Goal: Transaction & Acquisition: Purchase product/service

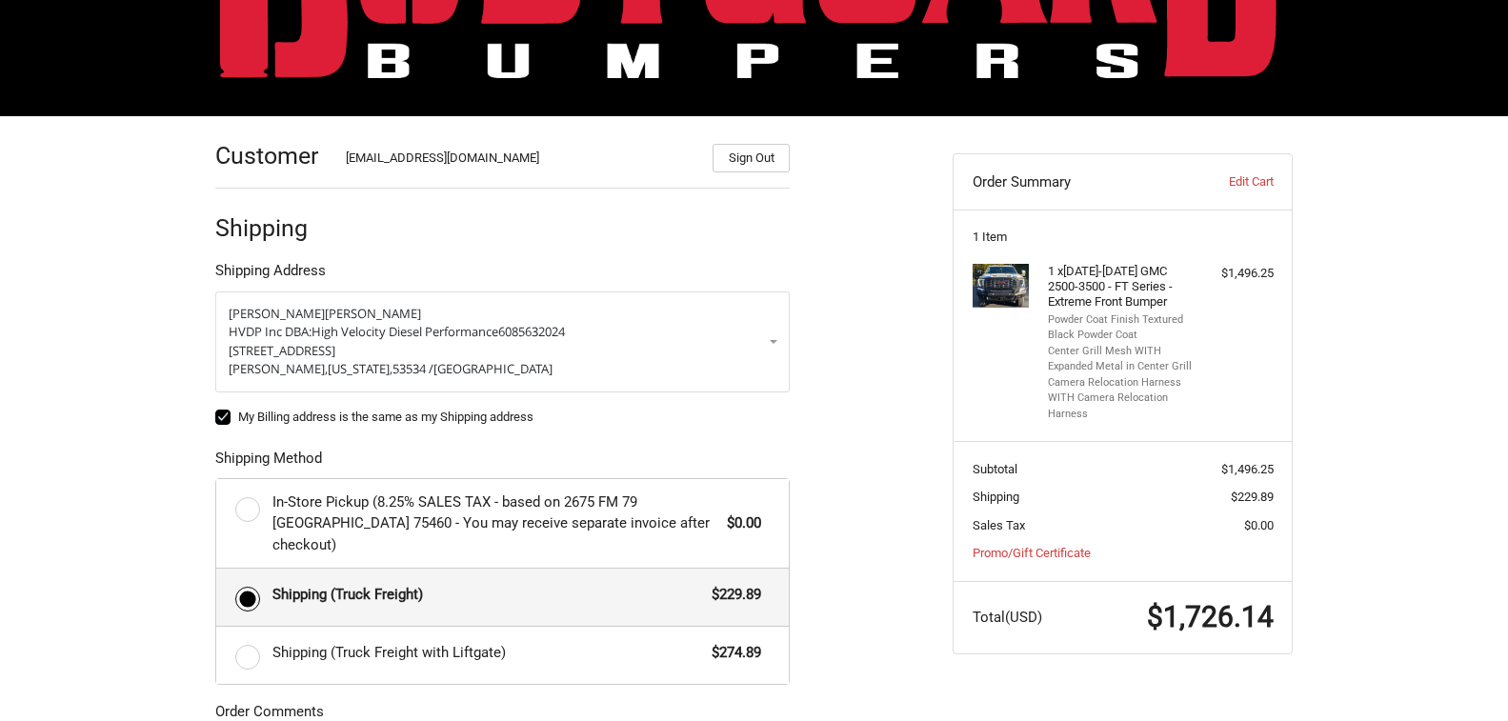
click at [903, 387] on div "Customer [EMAIL_ADDRESS][DOMAIN_NAME] Sign Out Shipping Shipping Address [PERSO…" at bounding box center [570, 563] width 738 height 894
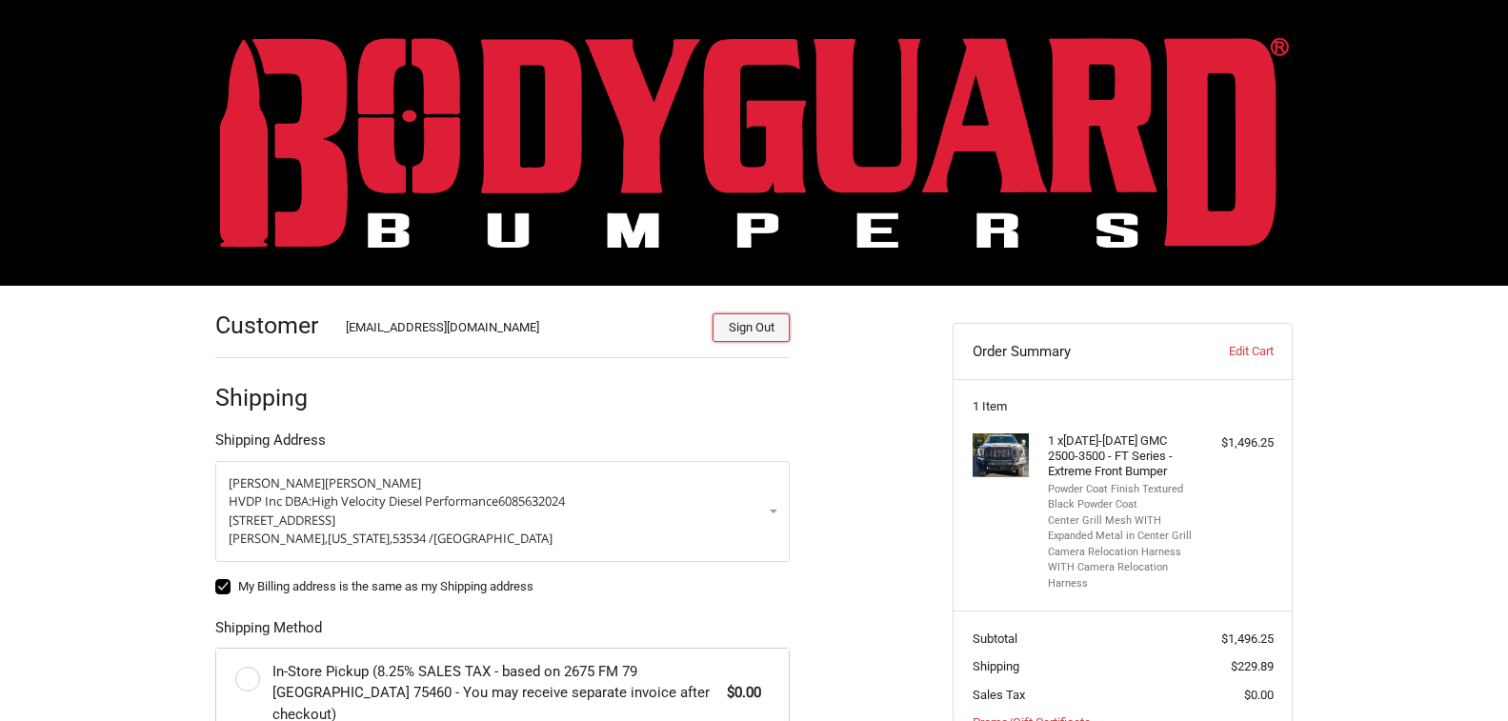
click at [759, 334] on button "Sign Out" at bounding box center [751, 328] width 77 height 29
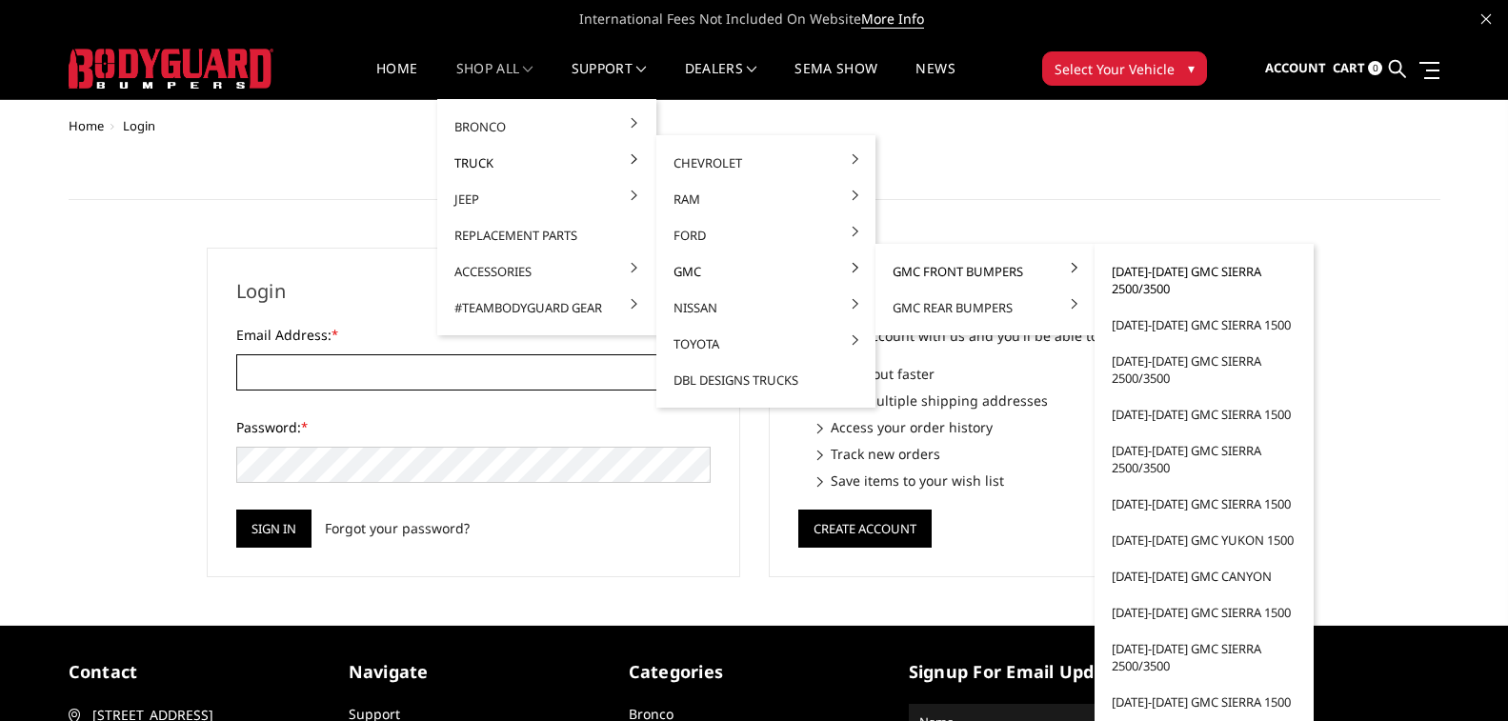
type input "highvelocitydieselperformance@gmail.com"
click at [1140, 271] on link "2024-2025 GMC Sierra 2500/3500" at bounding box center [1205, 279] width 204 height 53
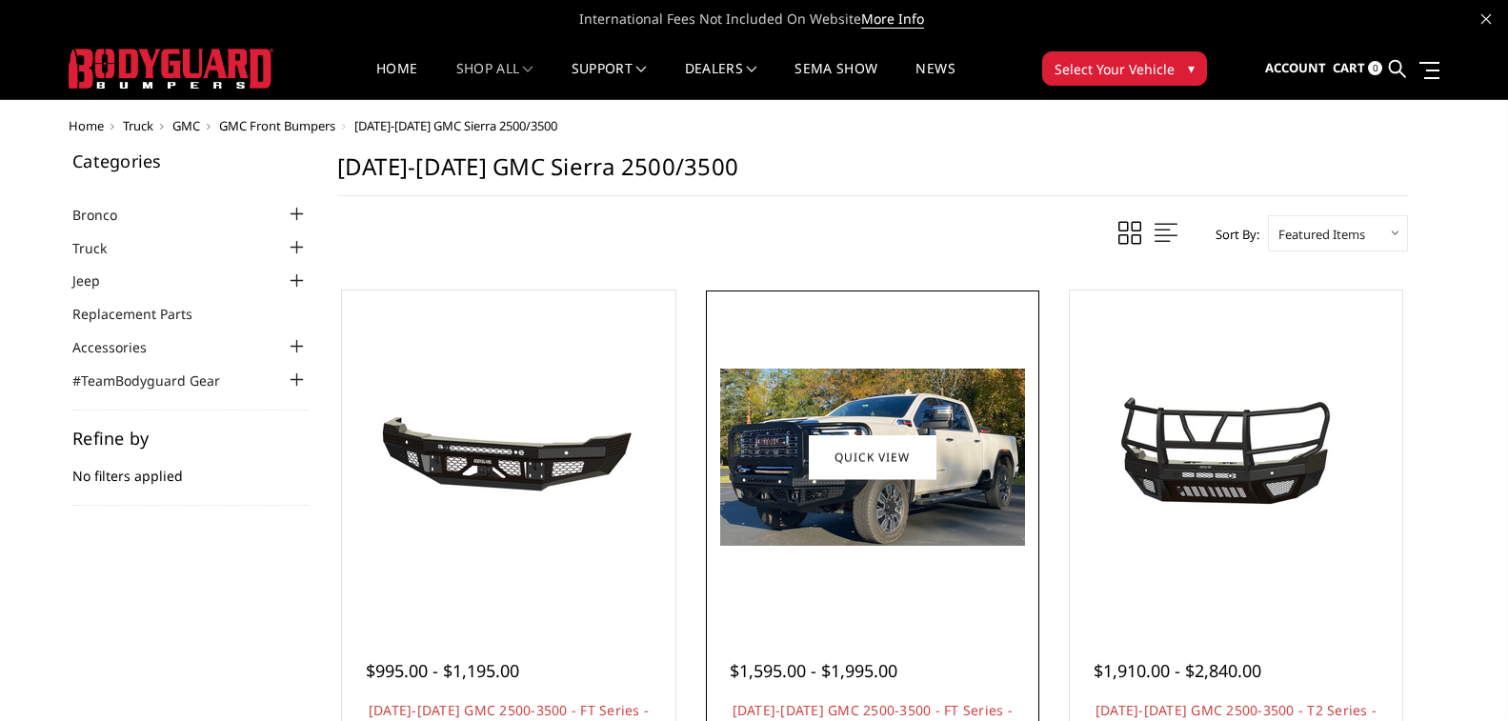
scroll to position [191, 0]
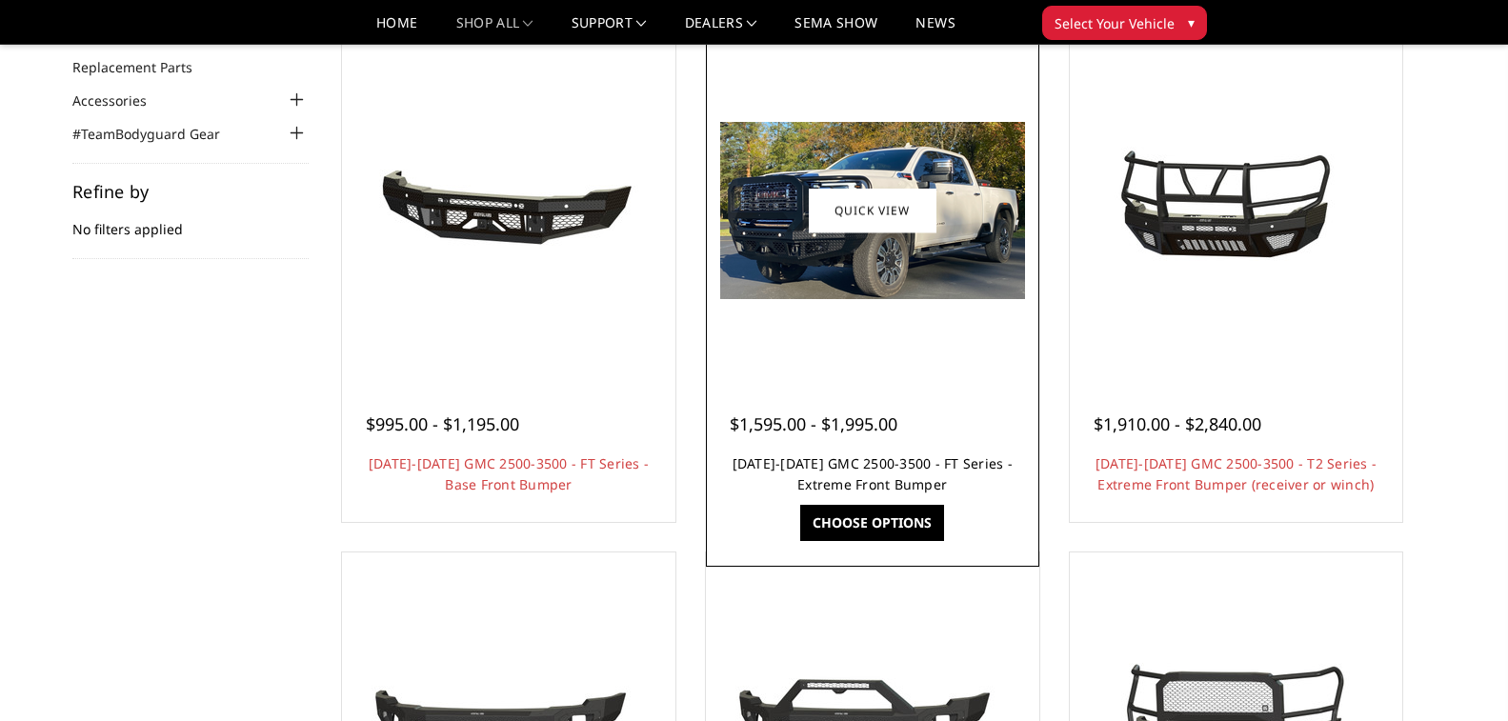
click at [882, 472] on link "[DATE]-[DATE] GMC 2500-3500 - FT Series - Extreme Front Bumper" at bounding box center [873, 474] width 280 height 39
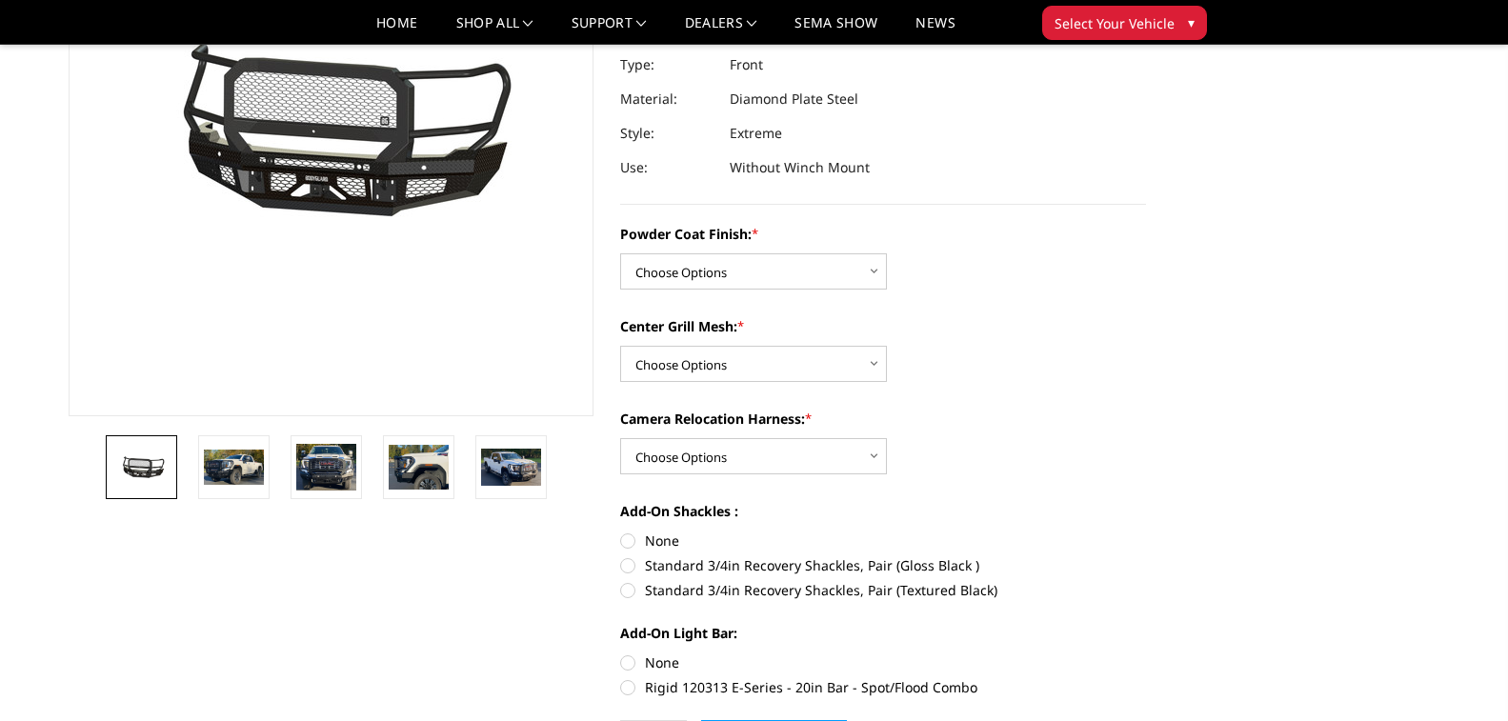
scroll to position [286, 0]
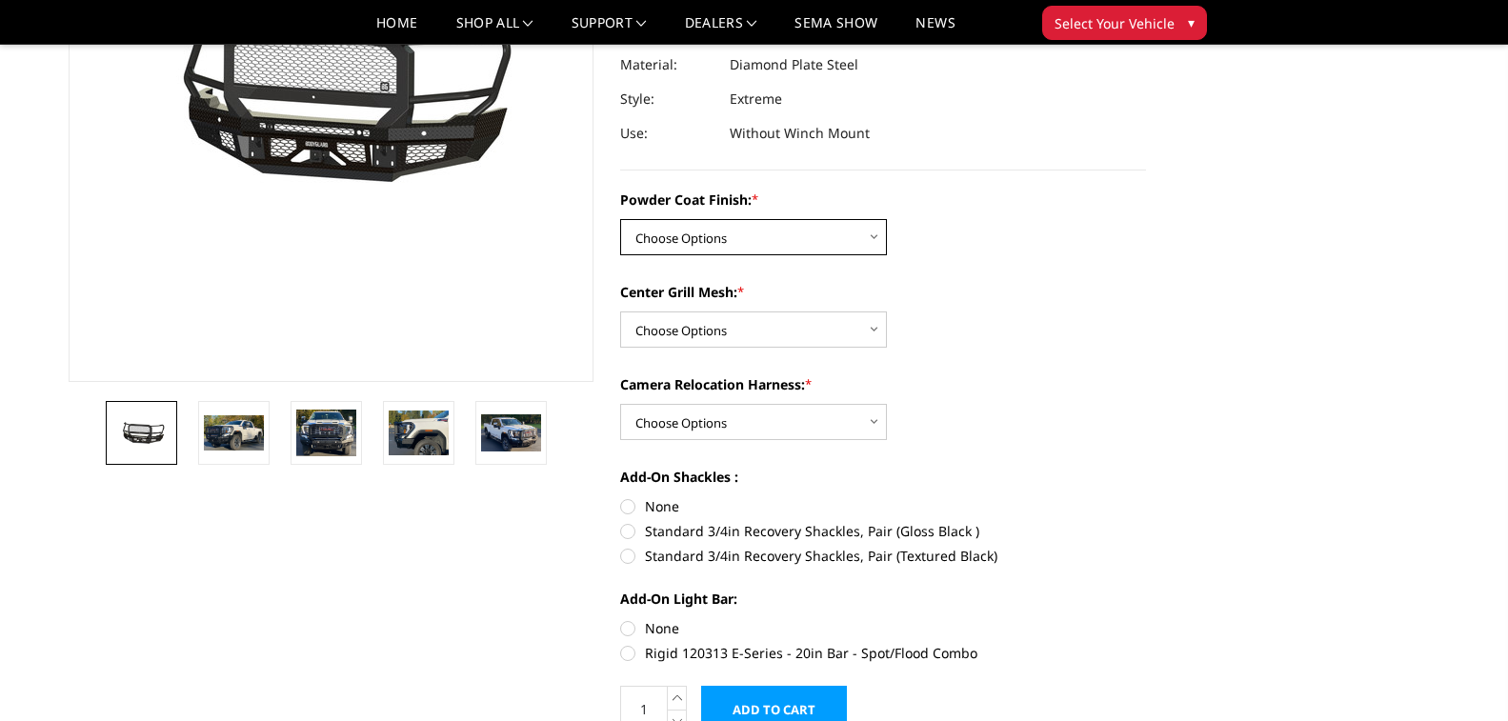
click at [874, 243] on select "Choose Options Bare Metal Gloss Black Powder Coat Textured Black Powder Coat" at bounding box center [753, 237] width 267 height 36
select select "3286"
click at [620, 219] on select "Choose Options Bare Metal Gloss Black Powder Coat Textured Black Powder Coat" at bounding box center [753, 237] width 267 height 36
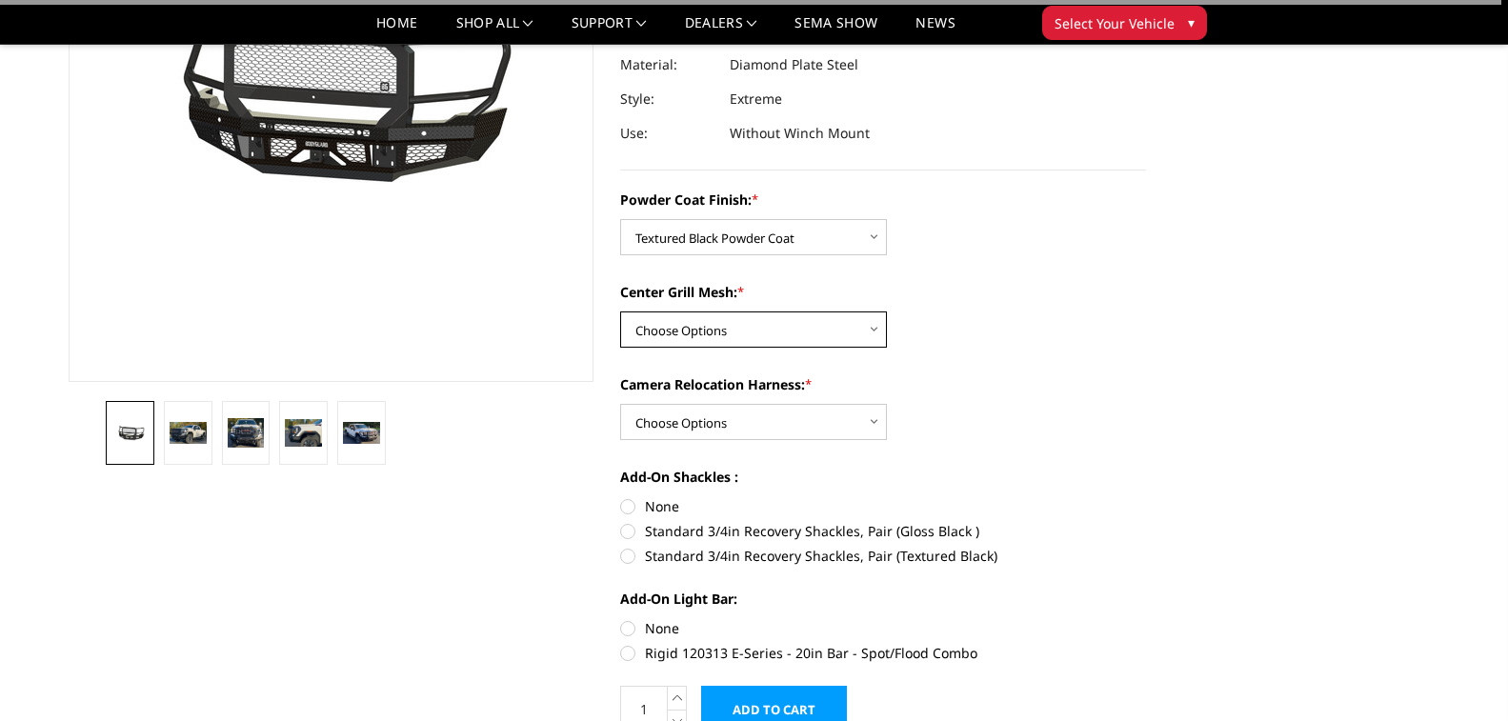
click at [746, 335] on select "Choose Options WITH Expanded Metal in Center Grill WITHOUT Expanded Metal in Ce…" at bounding box center [753, 330] width 267 height 36
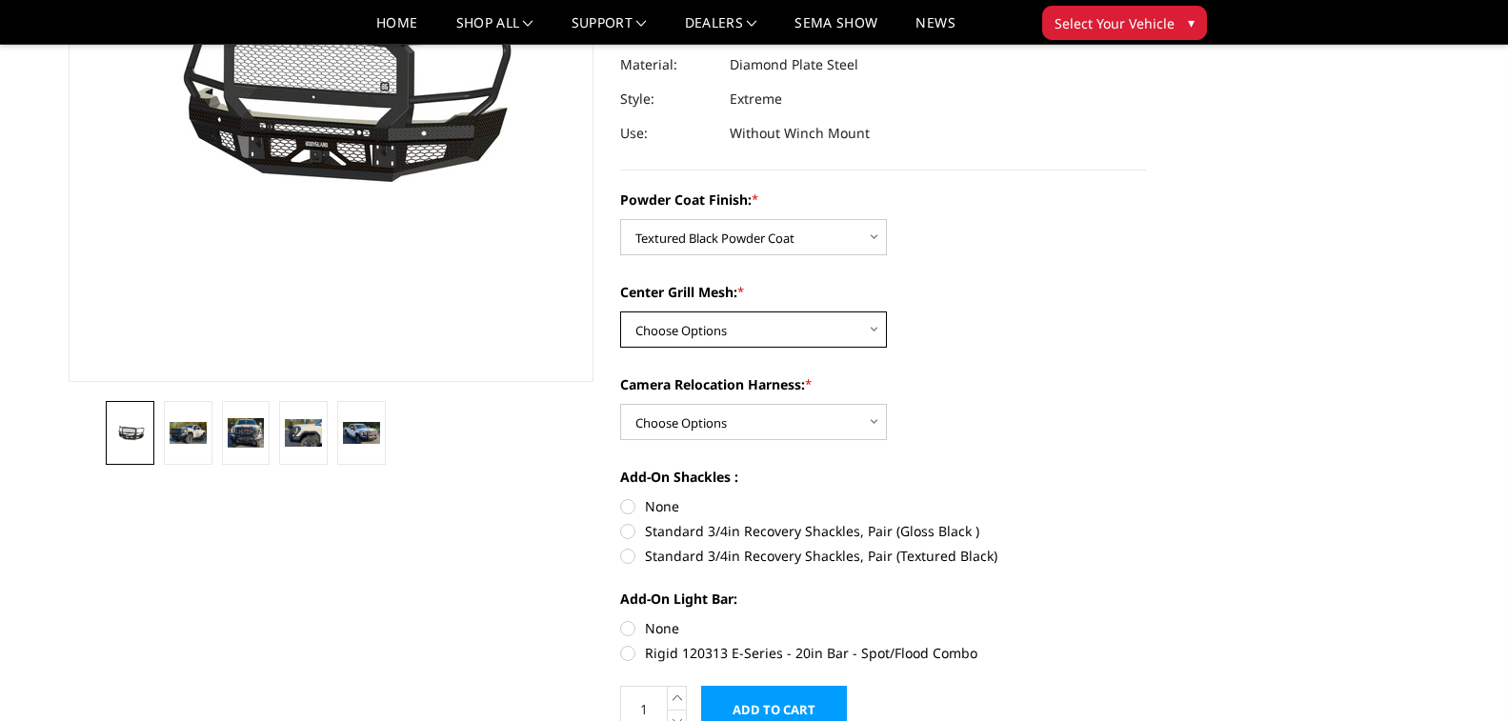
select select "3287"
click at [620, 312] on select "Choose Options WITH Expanded Metal in Center Grill WITHOUT Expanded Metal in Ce…" at bounding box center [753, 330] width 267 height 36
click at [749, 415] on select "Choose Options WITH Camera Relocation Harness WITHOUT Camera Relocation Harness" at bounding box center [753, 422] width 267 height 36
select select "3289"
click at [620, 404] on select "Choose Options WITH Camera Relocation Harness WITHOUT Camera Relocation Harness" at bounding box center [753, 422] width 267 height 36
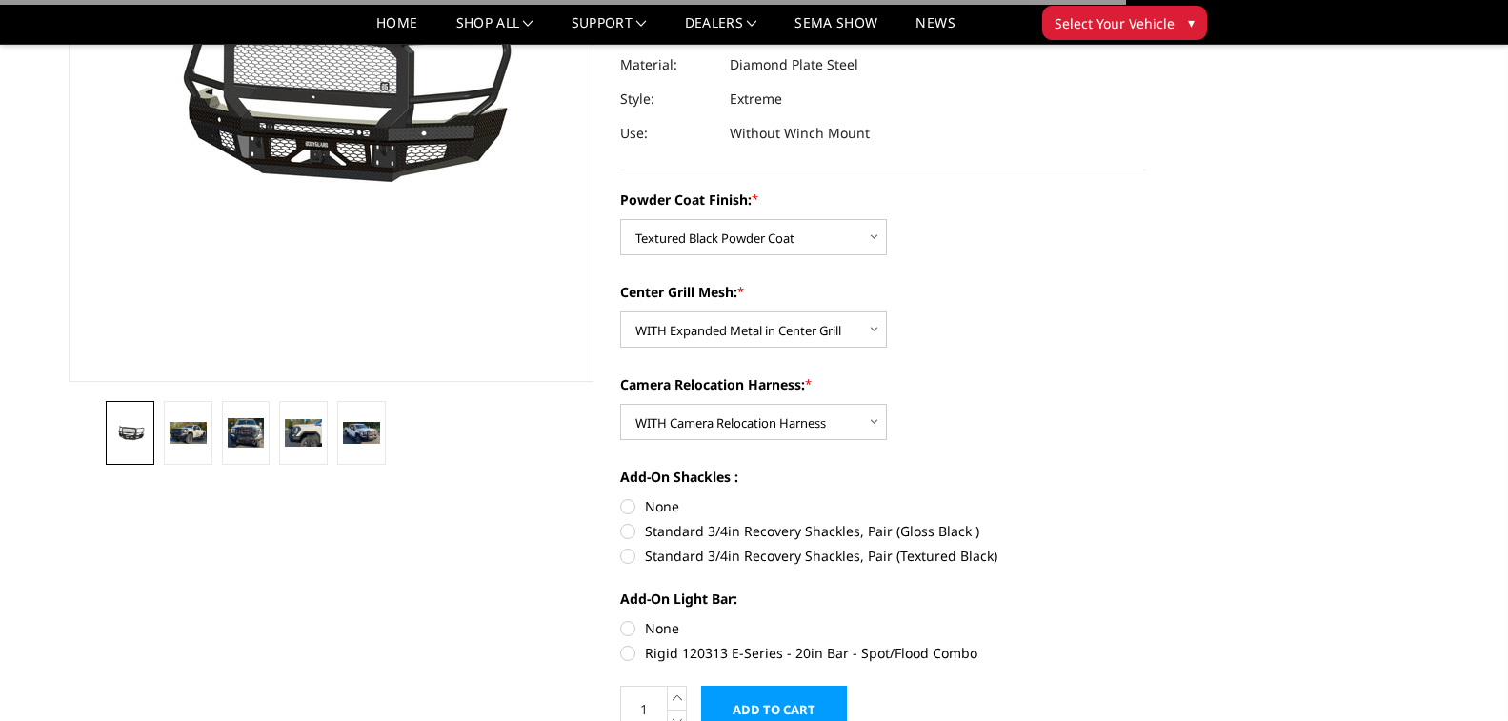
click at [1148, 453] on section "2024-2025 GMC 2500-3500 - FT Series - Extreme Front Bumper Write a Review Write…" at bounding box center [883, 281] width 553 height 943
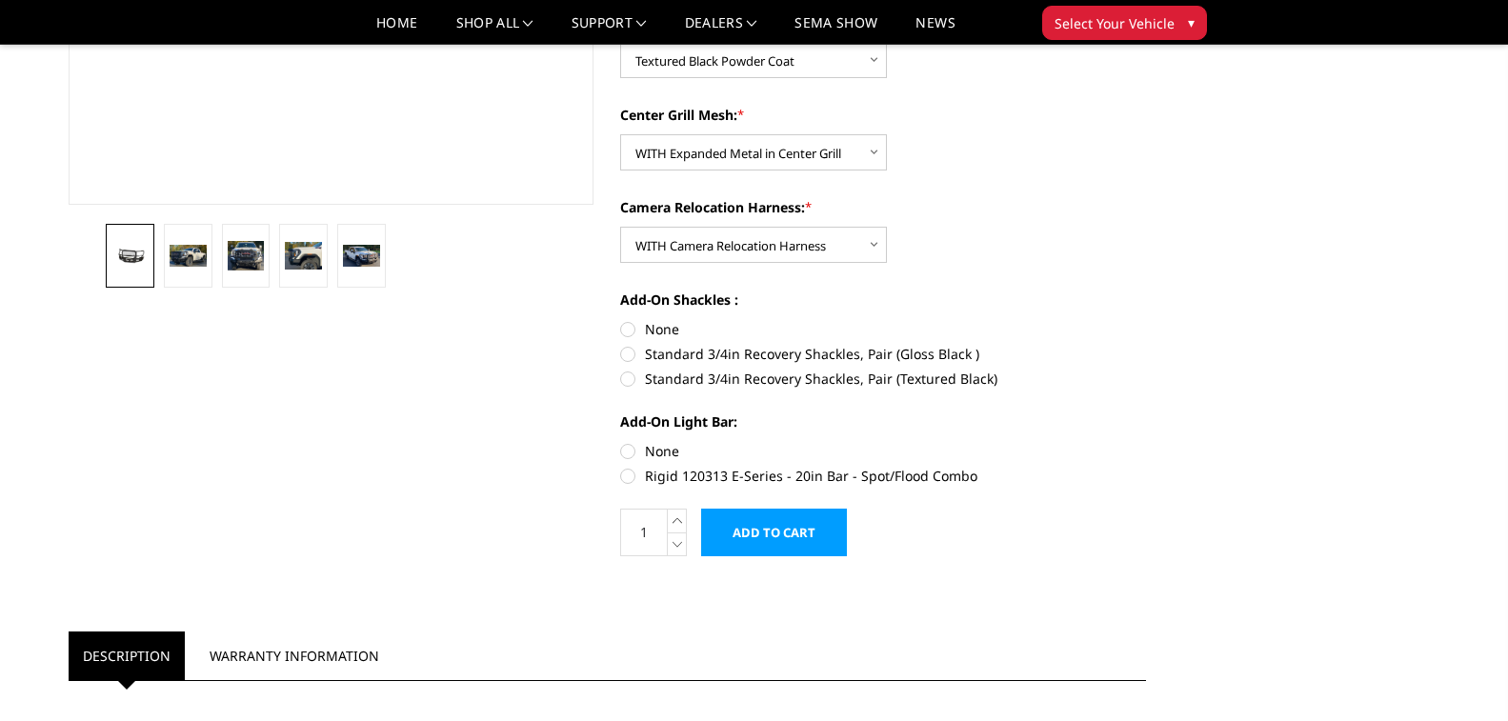
scroll to position [476, 0]
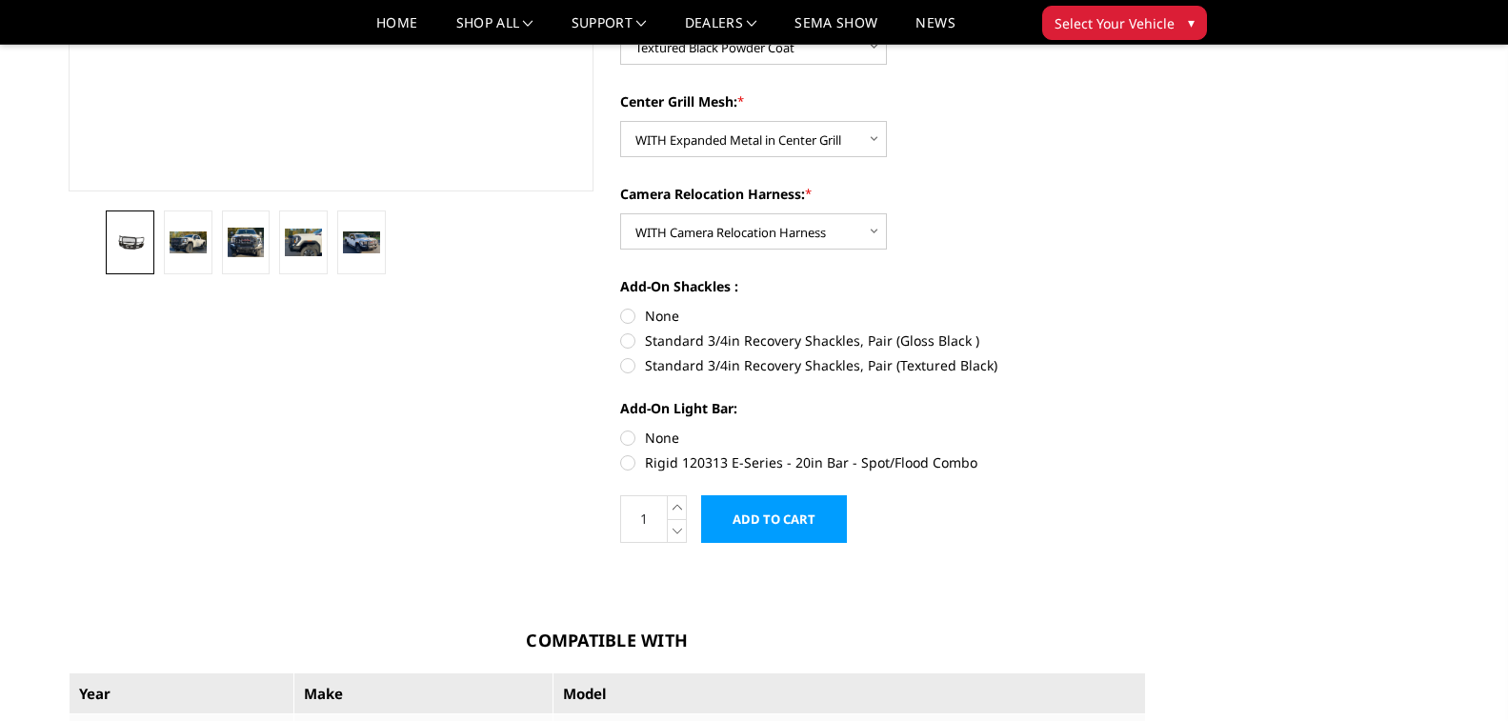
click at [629, 312] on label "None" at bounding box center [883, 316] width 526 height 20
click at [621, 307] on input "None" at bounding box center [620, 306] width 1 height 1
radio input "true"
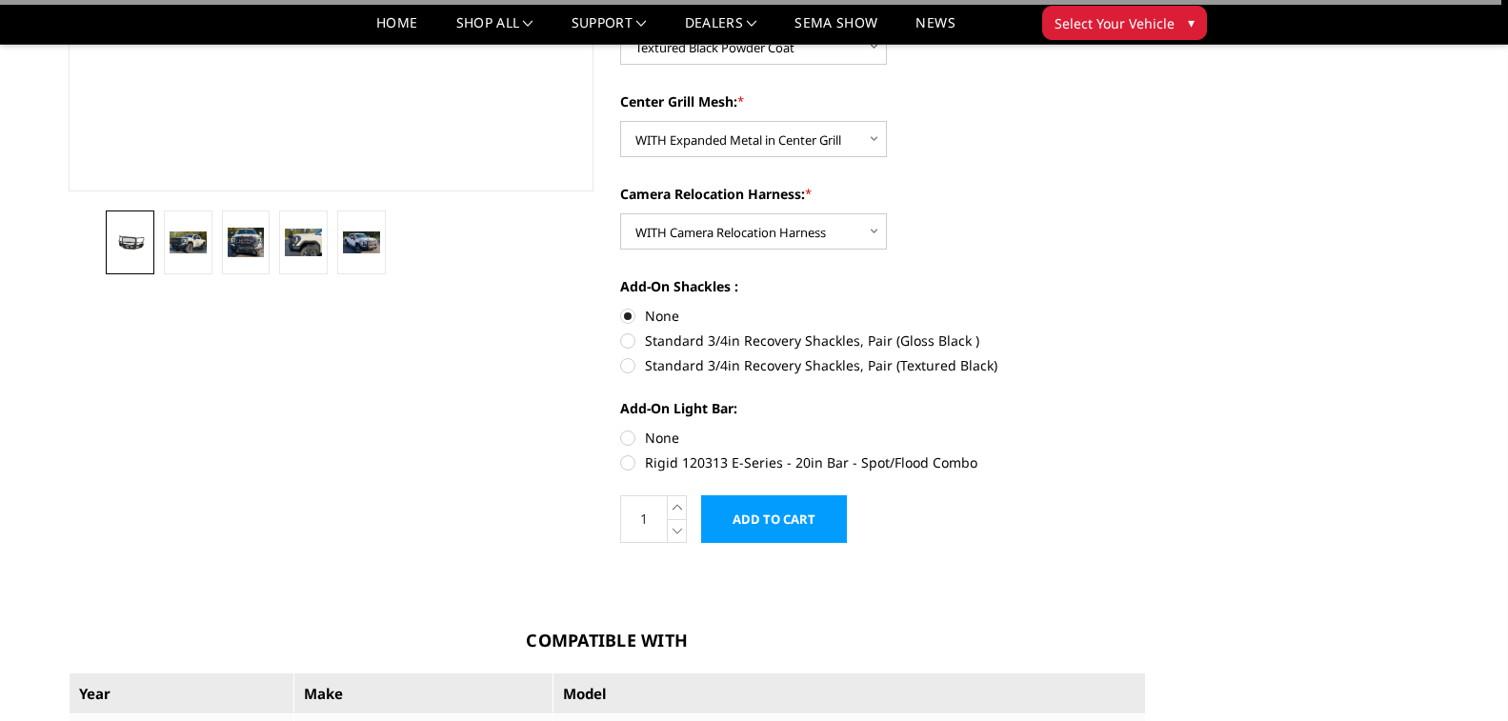
click at [627, 436] on label "None" at bounding box center [883, 438] width 526 height 20
click at [621, 429] on input "None" at bounding box center [620, 428] width 1 height 1
radio input "true"
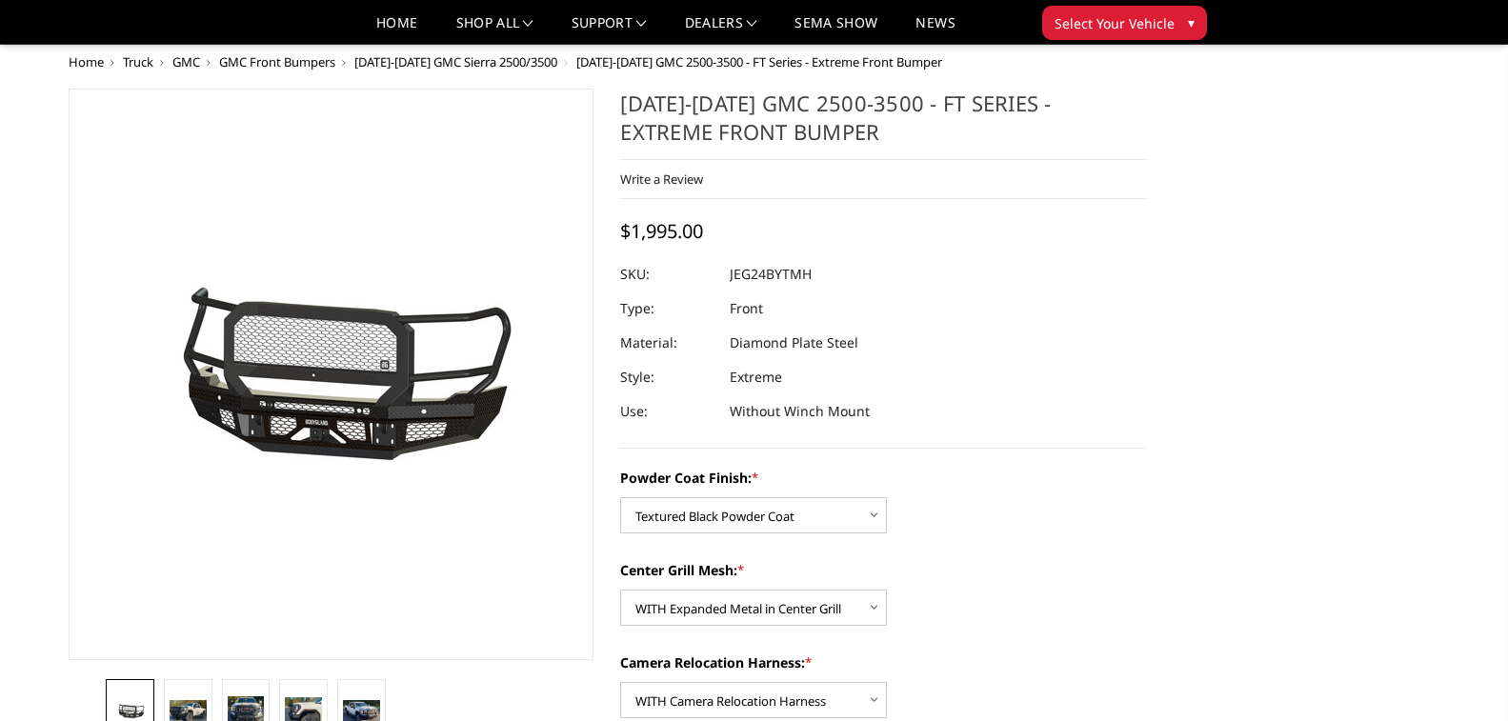
scroll to position [0, 0]
